Goal: Check status

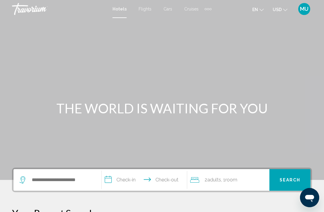
click at [303, 10] on span "MU" at bounding box center [304, 9] width 8 height 6
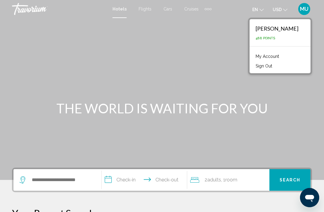
click at [282, 56] on link "My Account" at bounding box center [267, 57] width 29 height 8
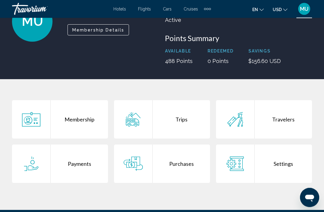
scroll to position [55, 0]
click at [184, 161] on div "Purchases" at bounding box center [181, 164] width 57 height 38
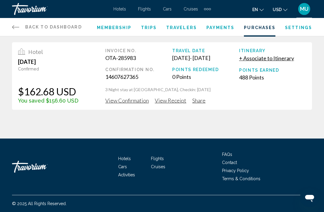
click at [137, 100] on span "View Confirmation" at bounding box center [127, 100] width 44 height 7
